Goal: Find specific fact: Find specific fact

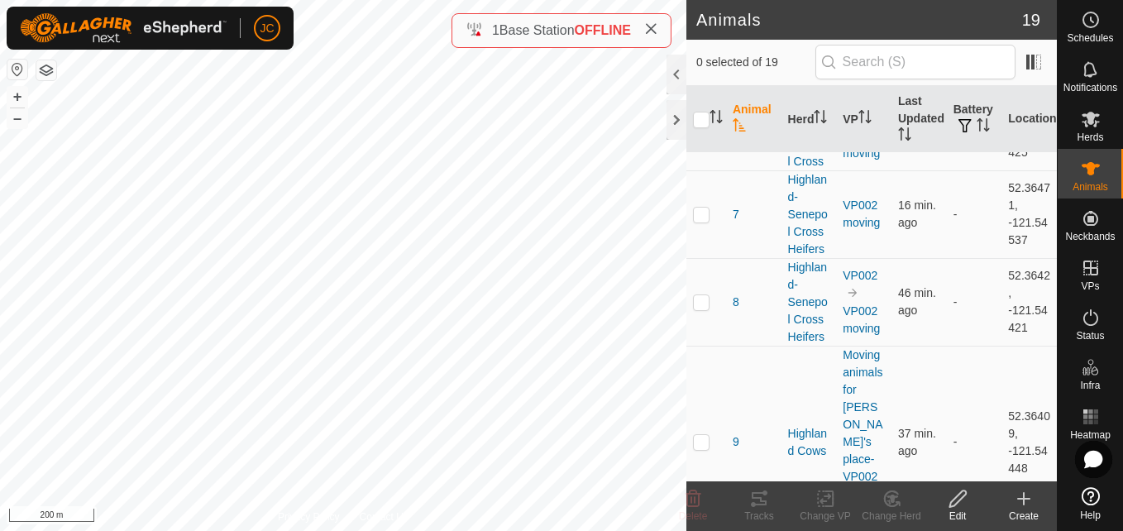
scroll to position [1205, 0]
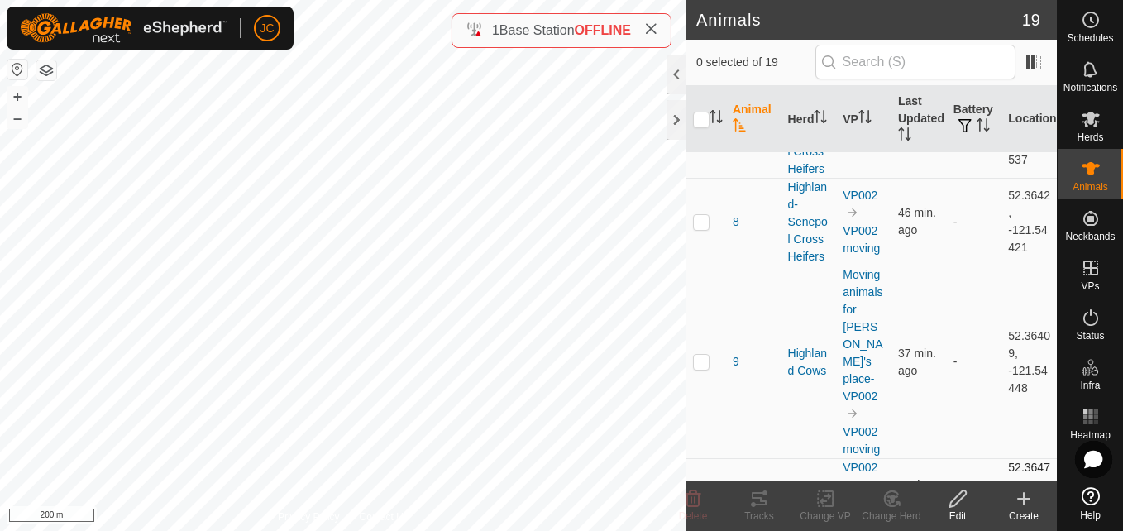
click at [1007, 458] on td "52.36473, -121.5445" at bounding box center [1029, 493] width 55 height 71
copy td "52.36473"
drag, startPoint x: 996, startPoint y: 385, endPoint x: 1022, endPoint y: 405, distance: 32.9
click at [1022, 458] on td "52.36473, -121.5445" at bounding box center [1029, 493] width 55 height 71
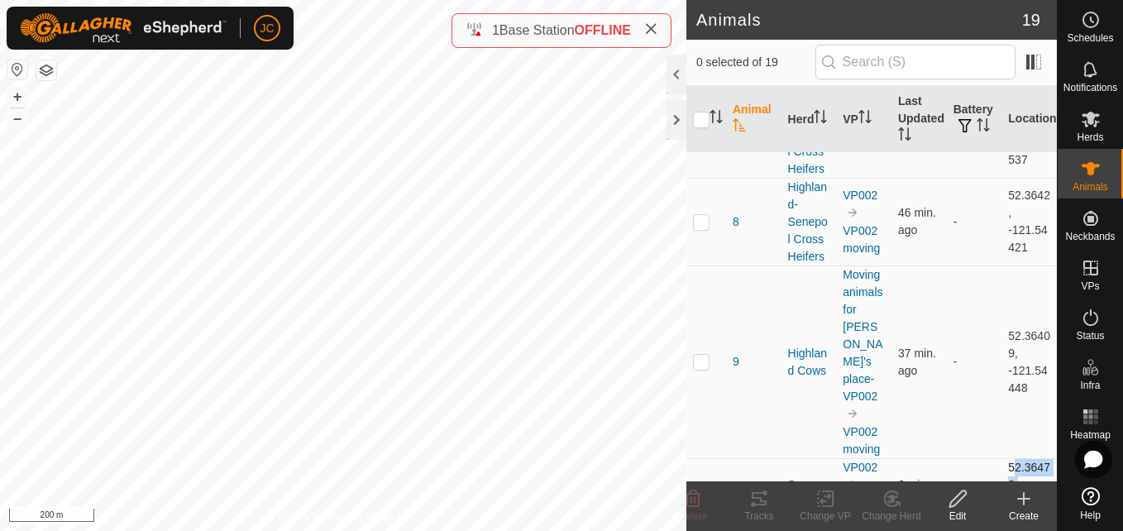
copy td "-121.5445"
drag, startPoint x: 996, startPoint y: 348, endPoint x: 1017, endPoint y: 395, distance: 51.8
click at [1017, 458] on td "52.36473, -121.5445" at bounding box center [1029, 493] width 55 height 71
copy td "52.36473, -121.5445"
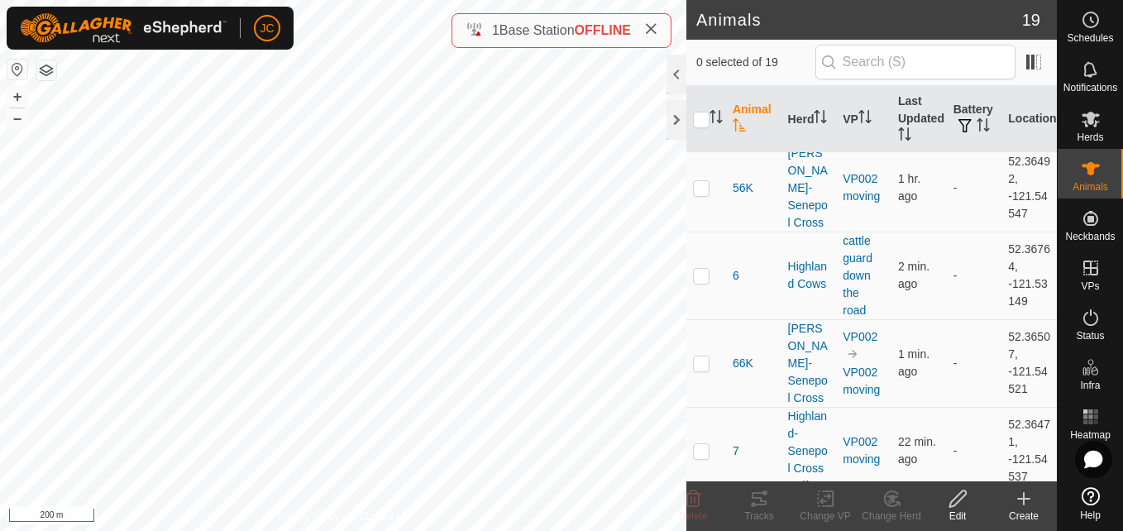
scroll to position [1204, 0]
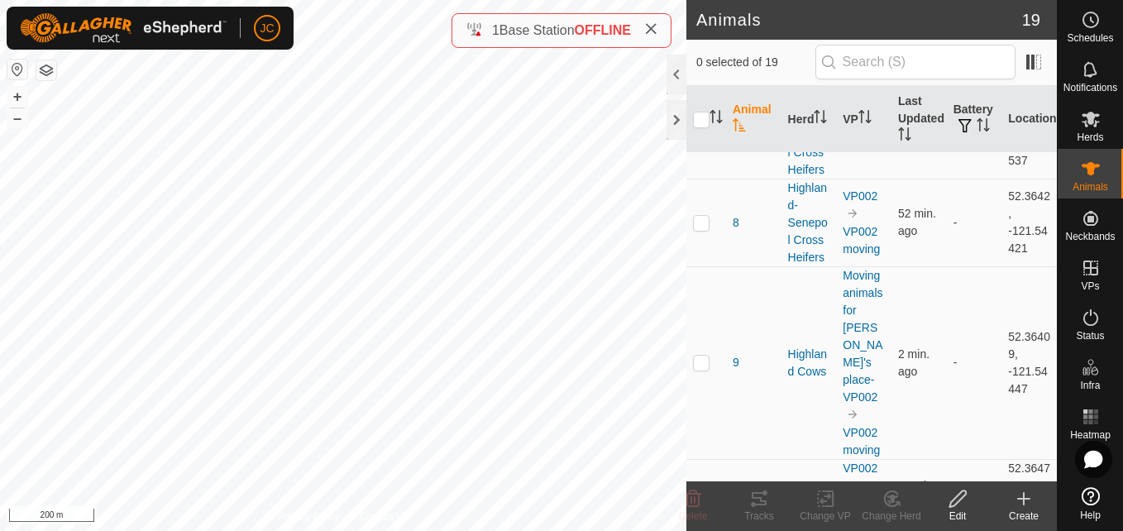
drag, startPoint x: 902, startPoint y: 454, endPoint x: 888, endPoint y: 430, distance: 27.8
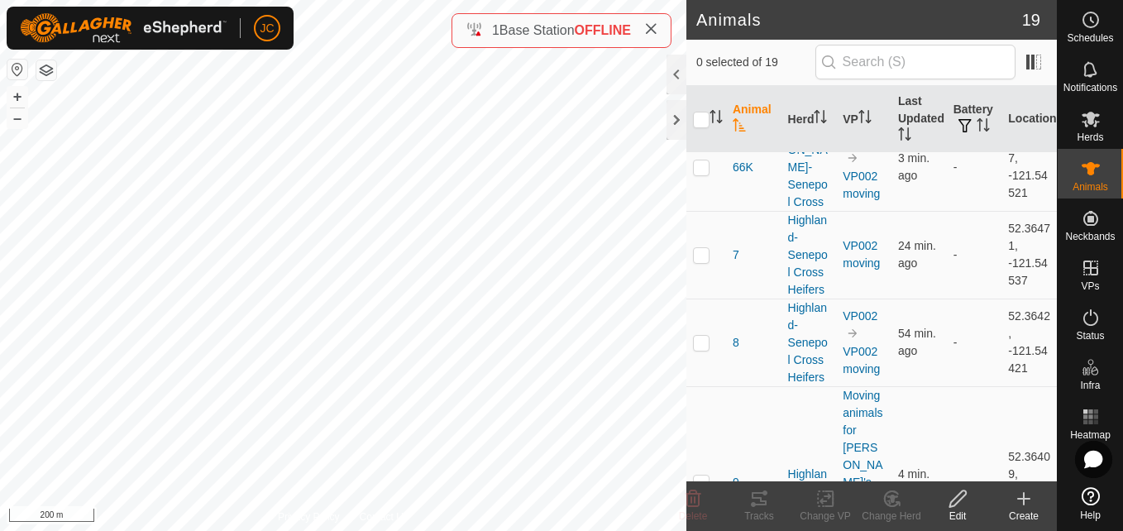
scroll to position [1204, 0]
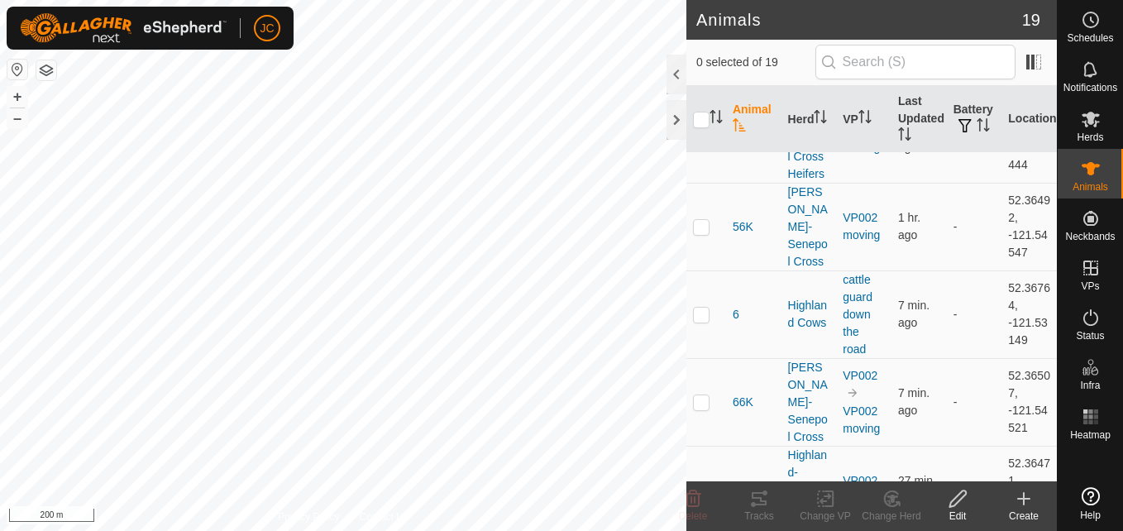
scroll to position [1204, 0]
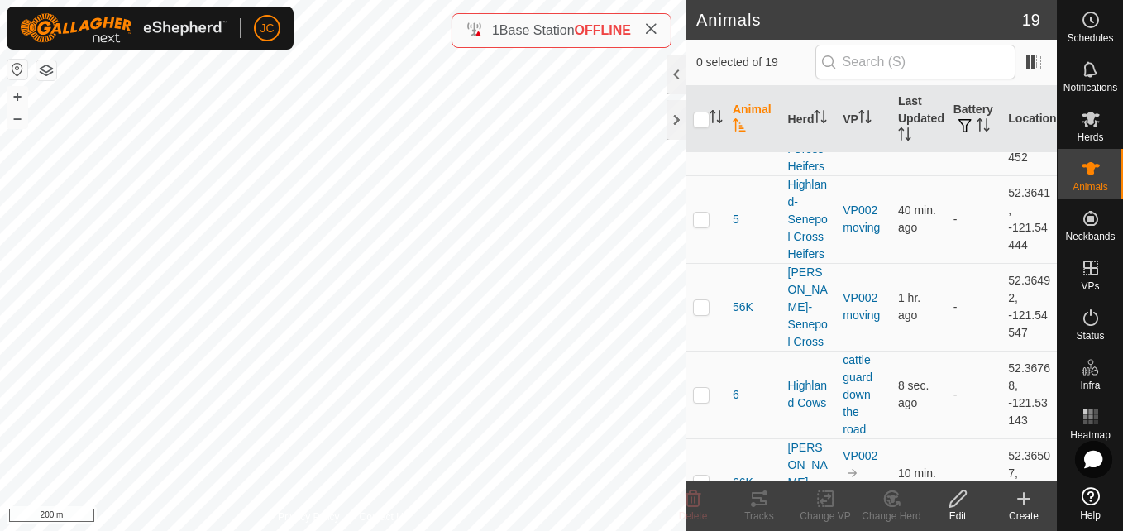
scroll to position [1204, 0]
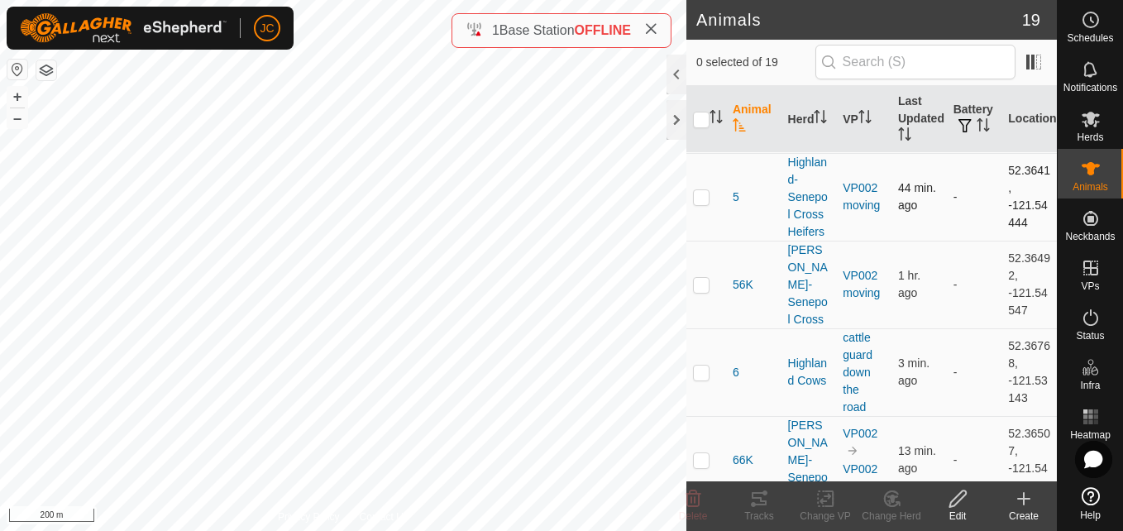
scroll to position [792, 0]
click at [1008, 328] on td "52.36768, -121.53143" at bounding box center [1029, 372] width 55 height 88
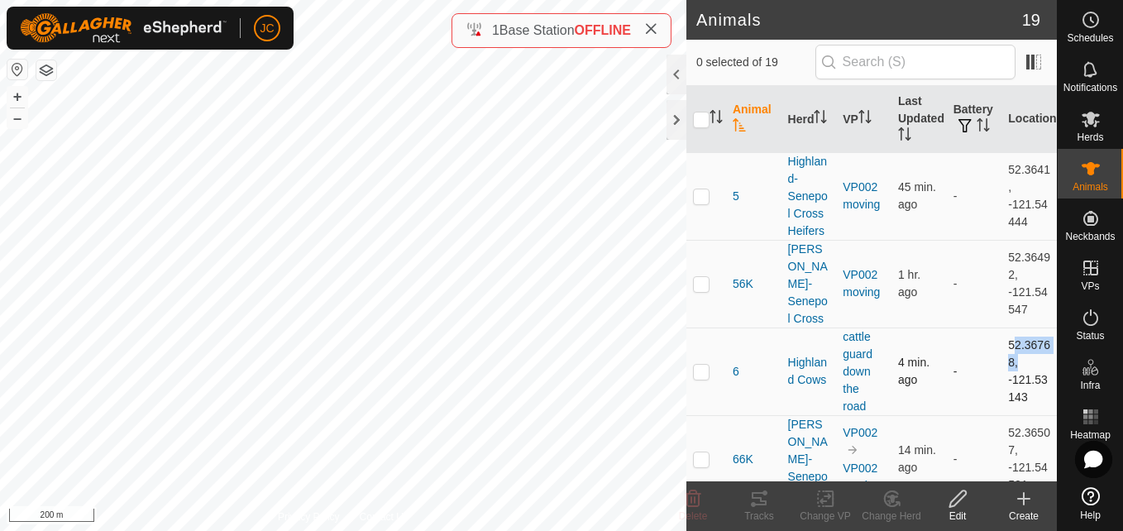
click at [1008, 328] on td "52.36768, -121.53143" at bounding box center [1029, 372] width 55 height 88
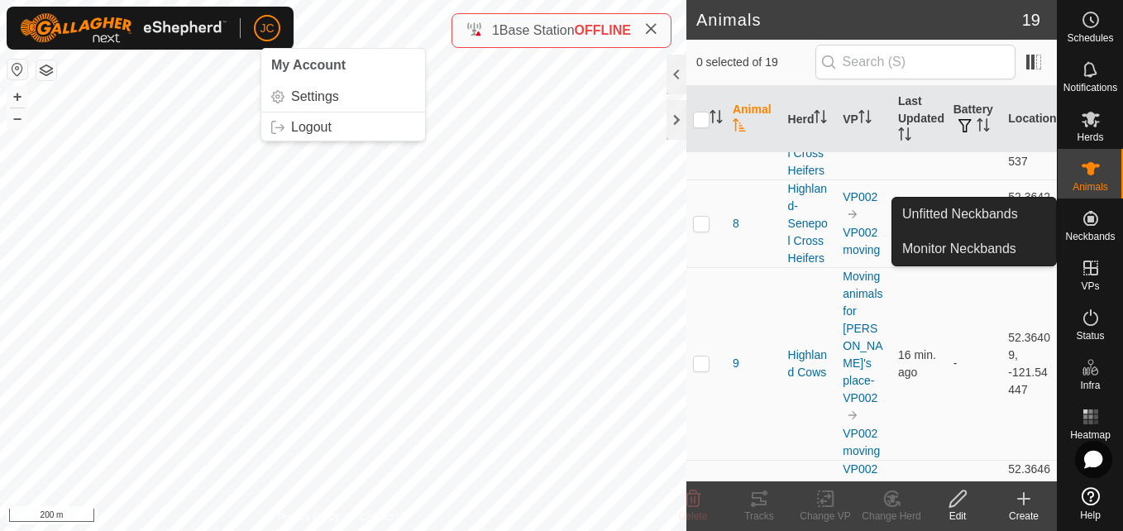
click at [1100, 213] on icon at bounding box center [1091, 218] width 20 height 20
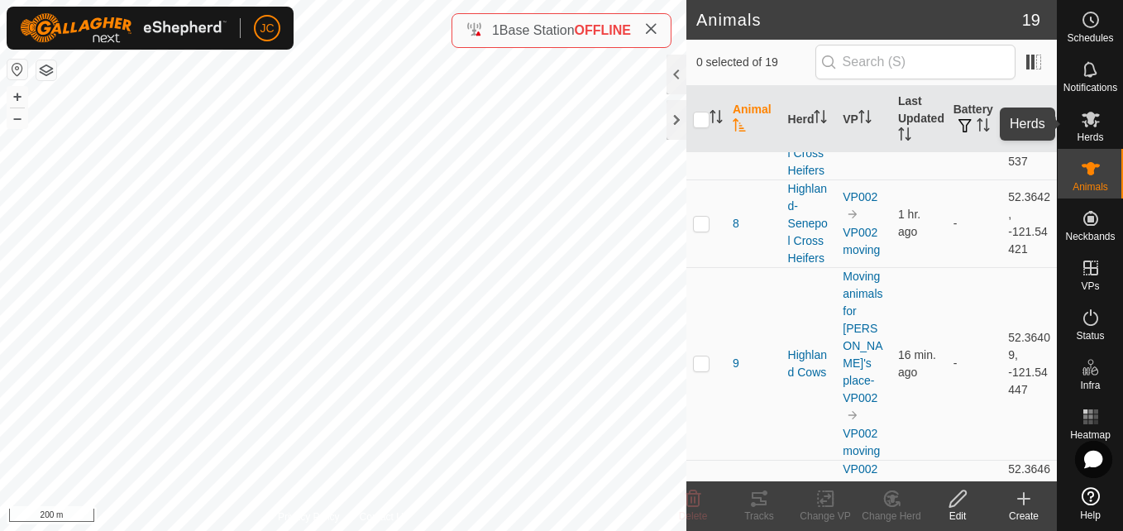
click at [1091, 130] on es-mob-svg-icon at bounding box center [1091, 119] width 30 height 26
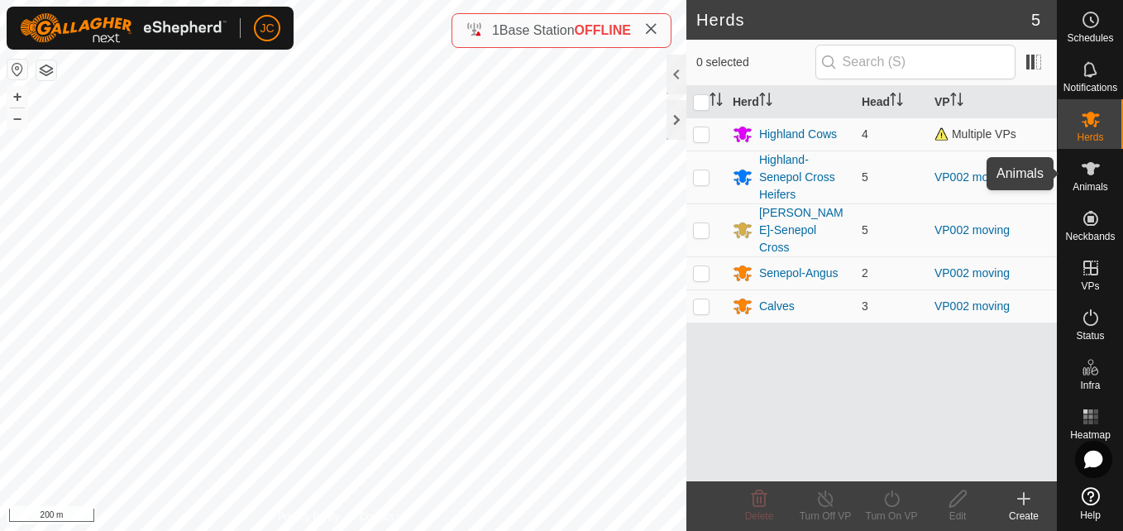
click at [1091, 175] on icon at bounding box center [1091, 169] width 20 height 20
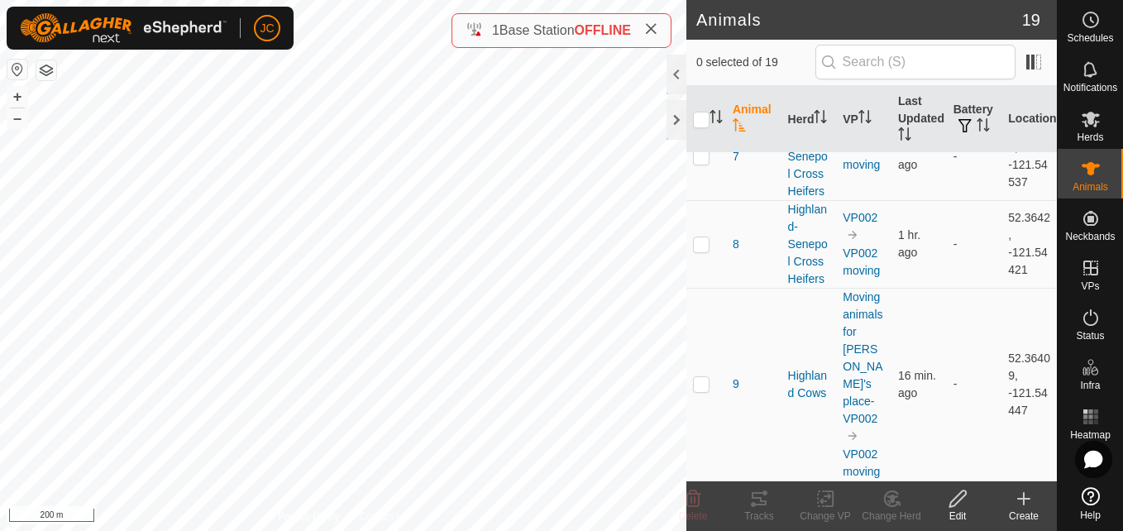
scroll to position [1204, 0]
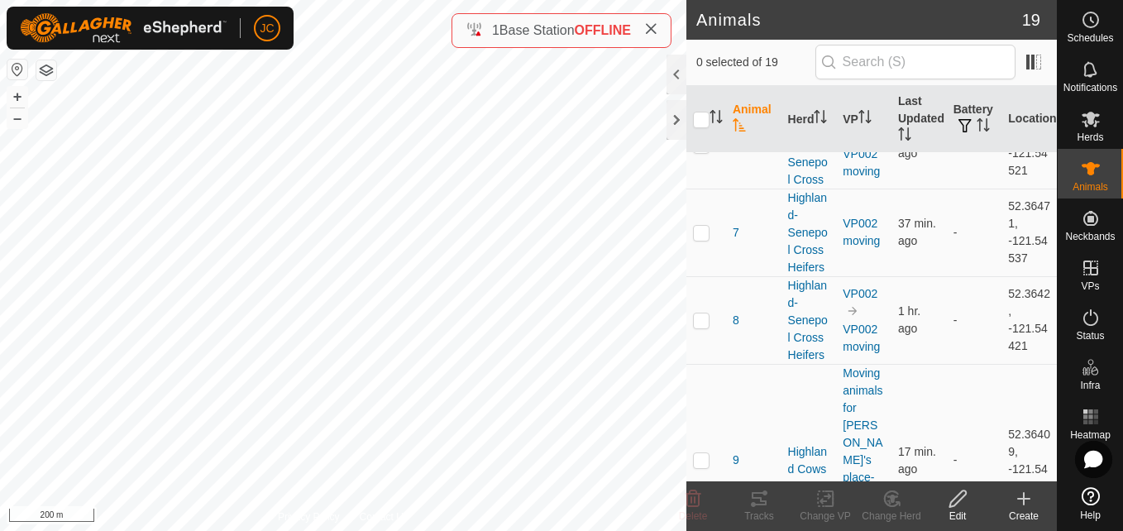
click at [921, 383] on td "17 min. ago" at bounding box center [919, 460] width 55 height 193
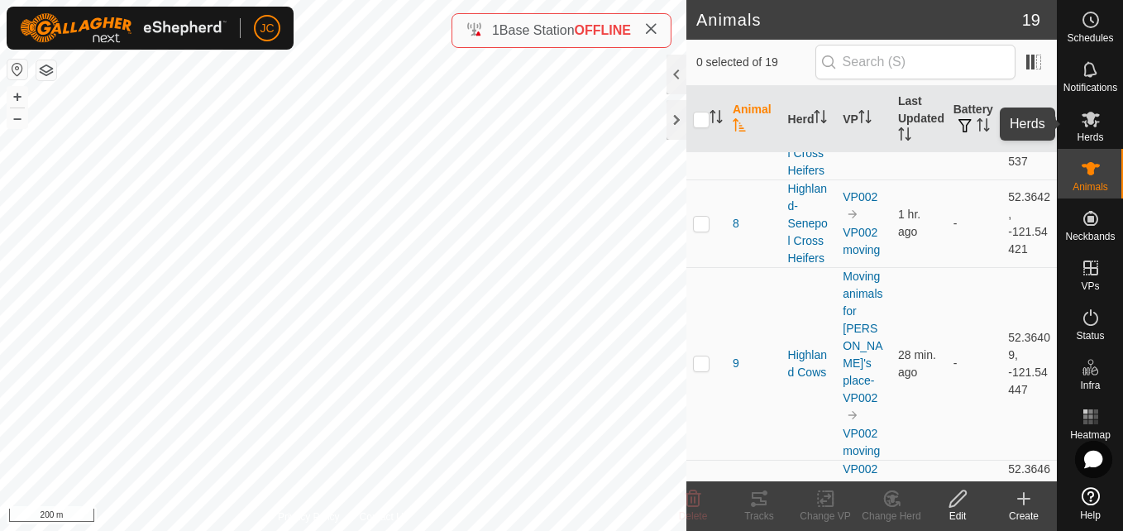
click at [1085, 106] on es-mob-svg-icon at bounding box center [1091, 119] width 30 height 26
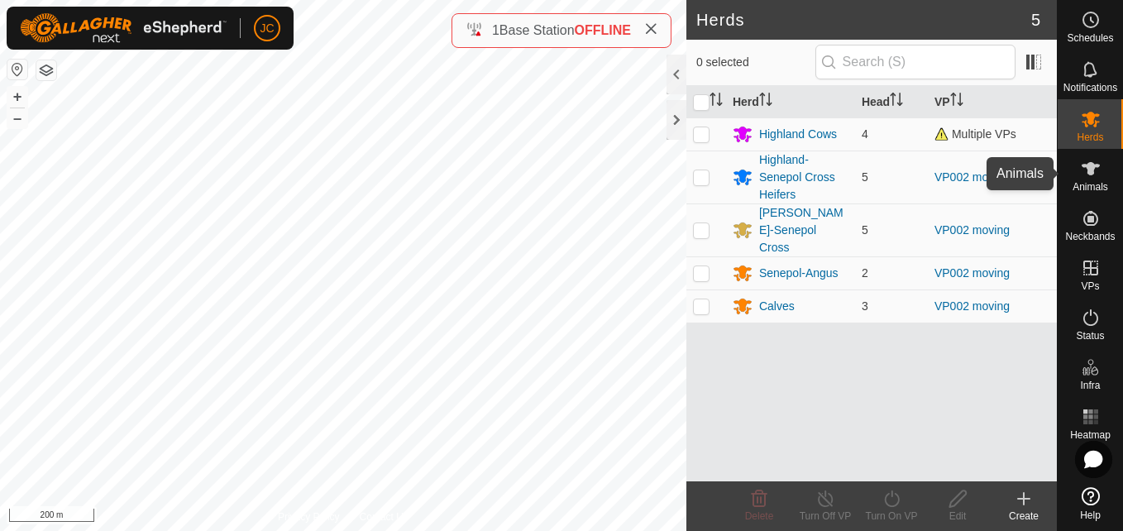
click at [1086, 157] on es-animals-svg-icon at bounding box center [1091, 169] width 30 height 26
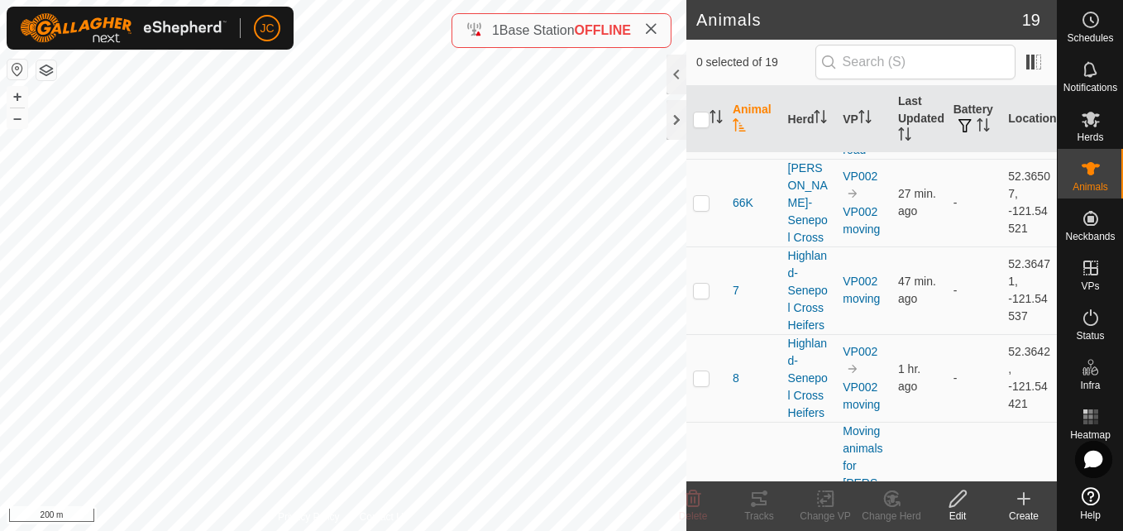
scroll to position [1204, 0]
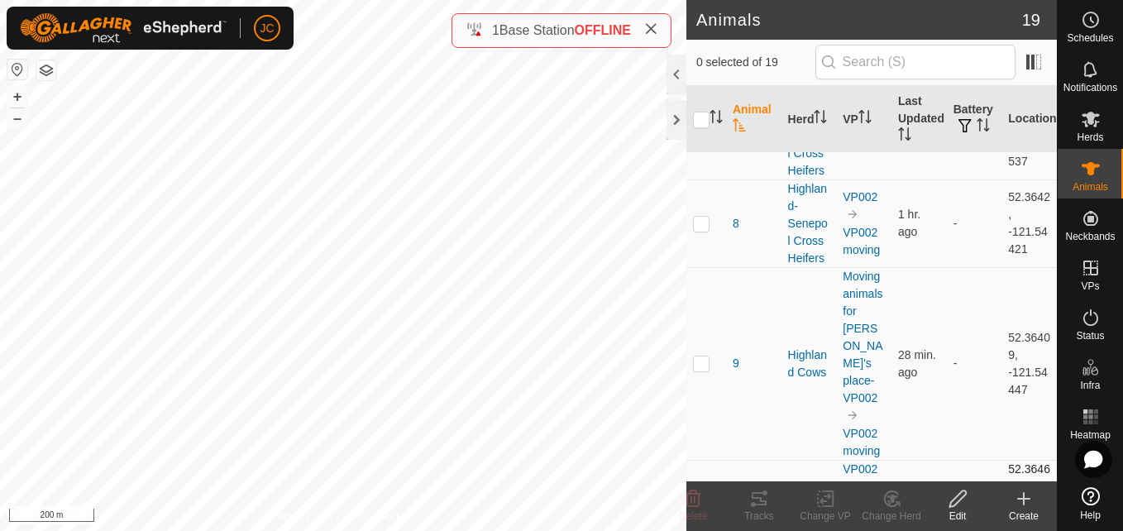
click at [892, 460] on td "17 min. ago" at bounding box center [919, 495] width 55 height 71
drag, startPoint x: 994, startPoint y: 347, endPoint x: 1026, endPoint y: 395, distance: 57.4
click at [1026, 460] on td "52.3646, -121.54434" at bounding box center [1029, 495] width 55 height 71
copy td "52.3646, -121.54434"
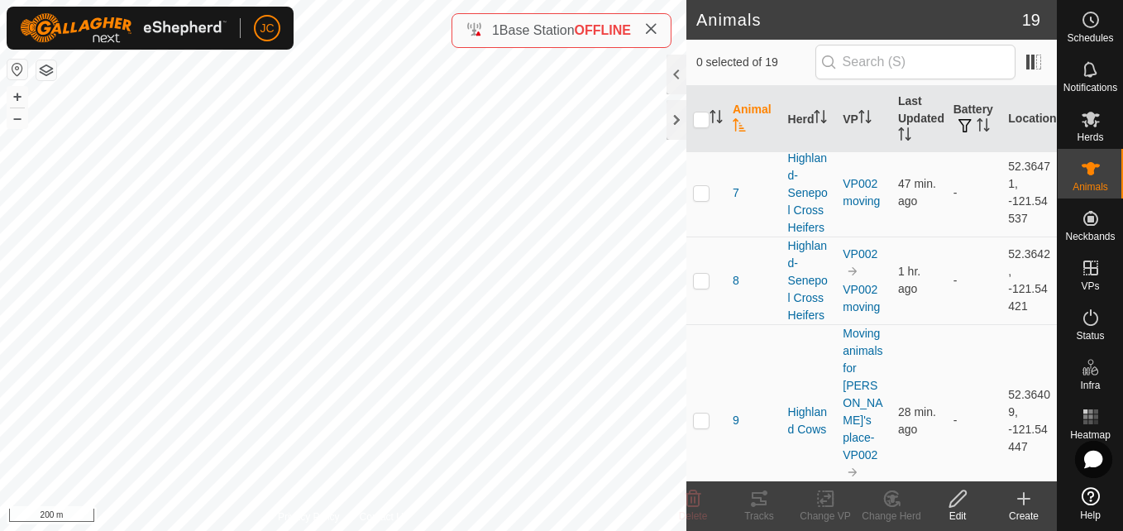
scroll to position [1142, 0]
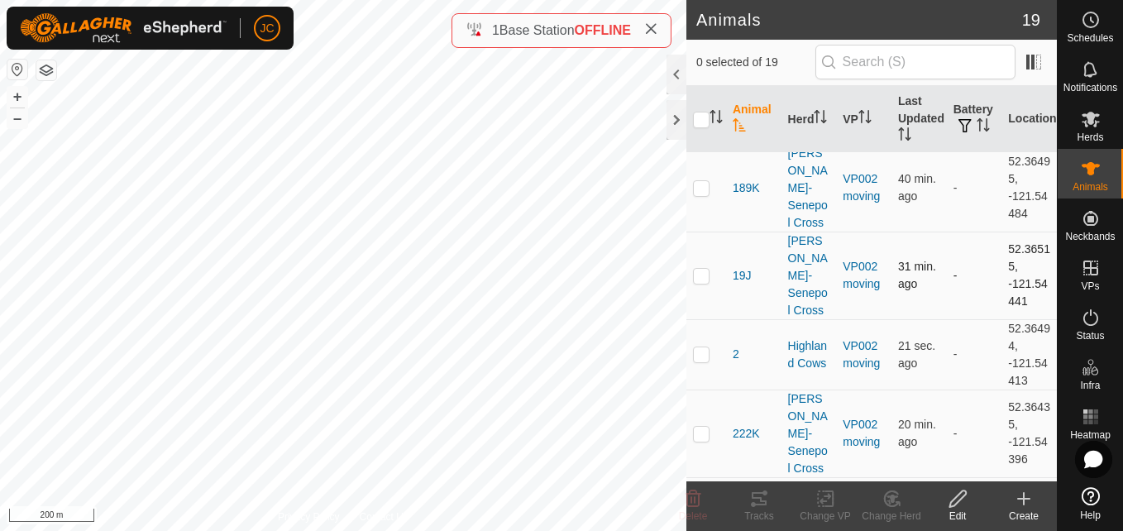
scroll to position [210, 0]
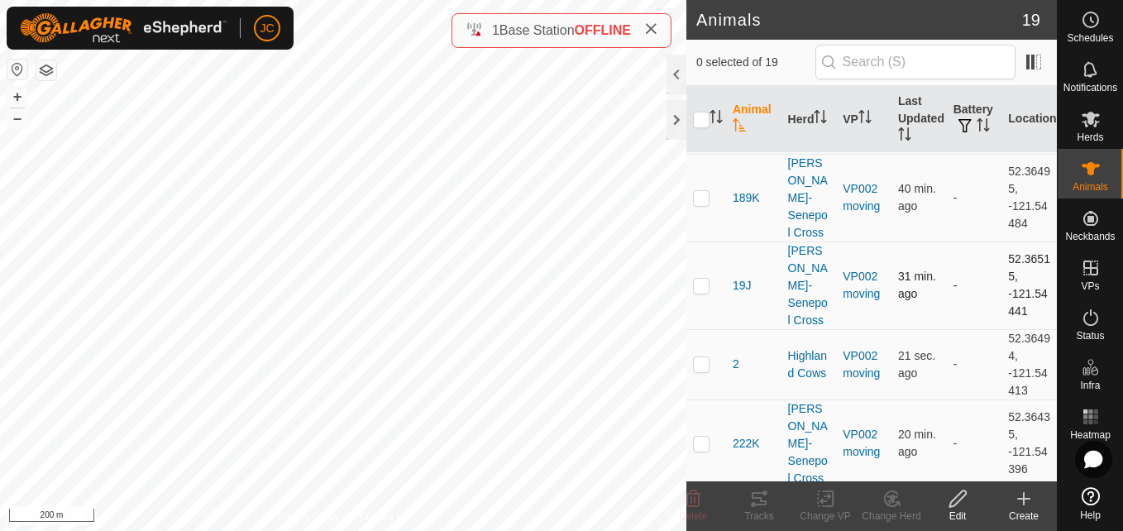
drag, startPoint x: 997, startPoint y: 234, endPoint x: 1033, endPoint y: 283, distance: 60.9
click at [1033, 283] on td "52.36515, -121.54441" at bounding box center [1029, 286] width 55 height 88
copy td "52.36515, -121.54441"
